Goal: Browse casually

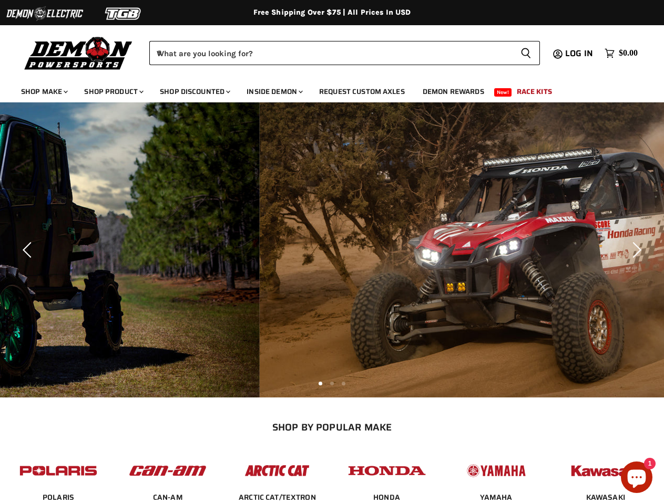
click at [45, 14] on img at bounding box center [44, 14] width 79 height 20
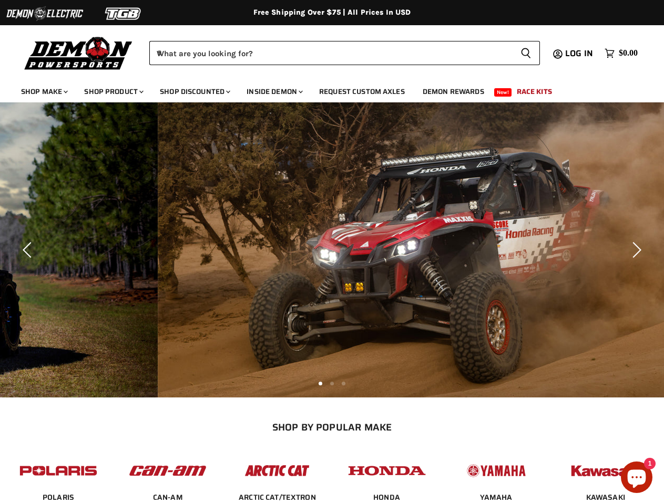
click at [123, 14] on img at bounding box center [123, 14] width 79 height 20
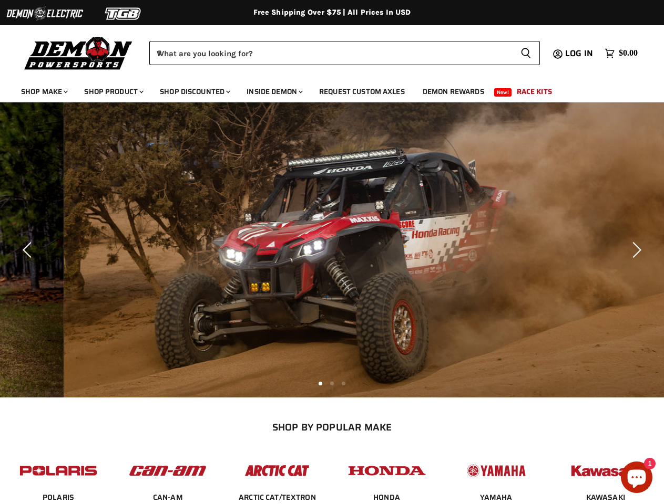
click at [0, 35] on div "Menu icon Translation missing: en.general.icons.icon_search_close icon Menu Dem…" at bounding box center [332, 50] width 664 height 53
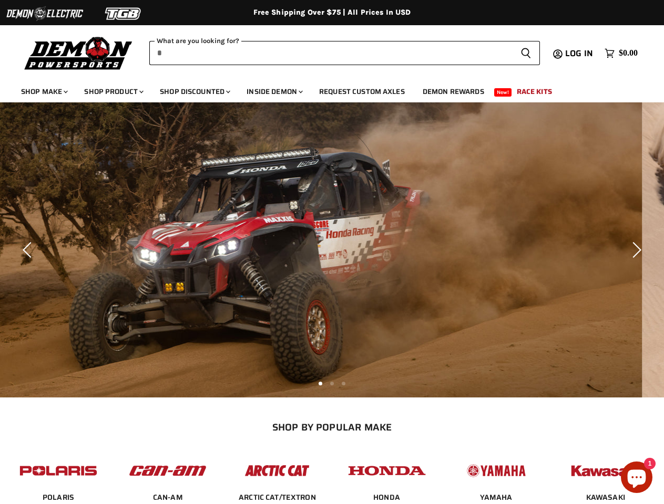
click at [330, 53] on input "When autocomplete results are available use up and down arrows to review and en…" at bounding box center [330, 53] width 363 height 24
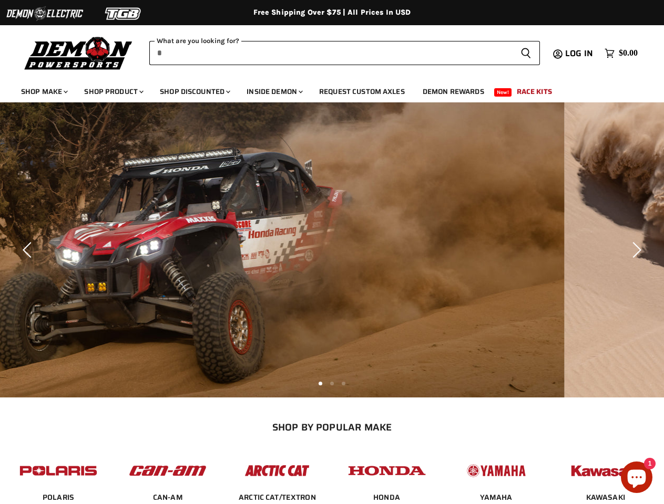
click at [525, 53] on icon "Search icon" at bounding box center [525, 53] width 11 height 12
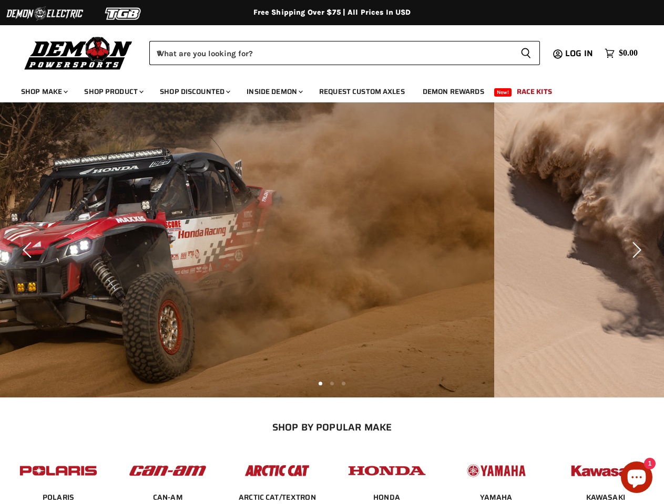
click at [332, 250] on img "Slide 3 of 3" at bounding box center [162, 249] width 664 height 295
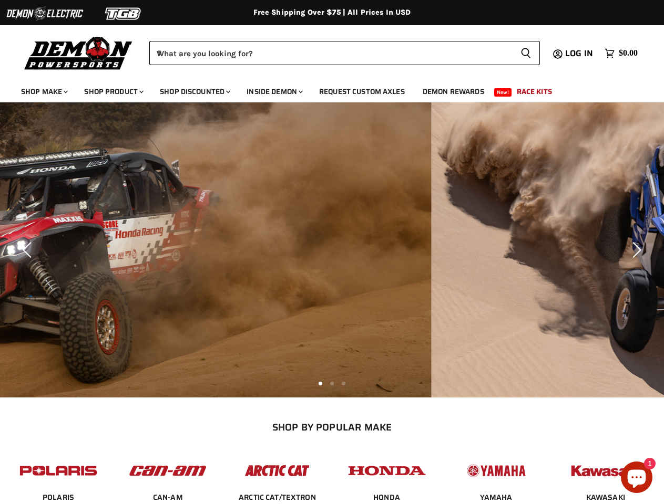
click at [29, 250] on icon "Previous" at bounding box center [29, 250] width 16 height 16
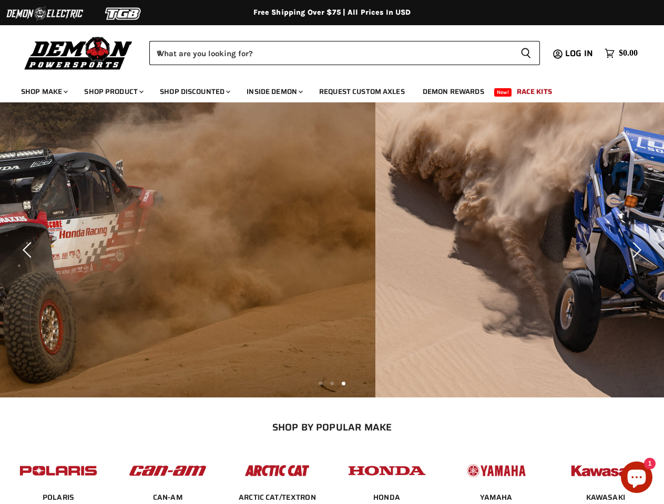
click at [635, 250] on icon "Next" at bounding box center [635, 250] width 16 height 16
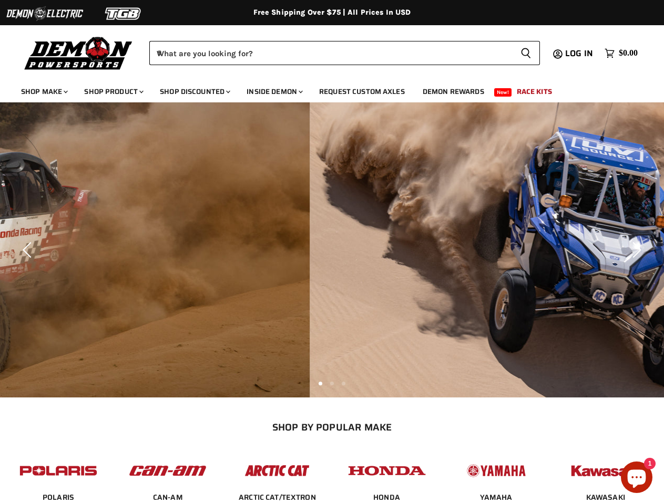
click at [332, 383] on li "Page dot 2" at bounding box center [332, 384] width 4 height 4
